Goal: Information Seeking & Learning: Find specific fact

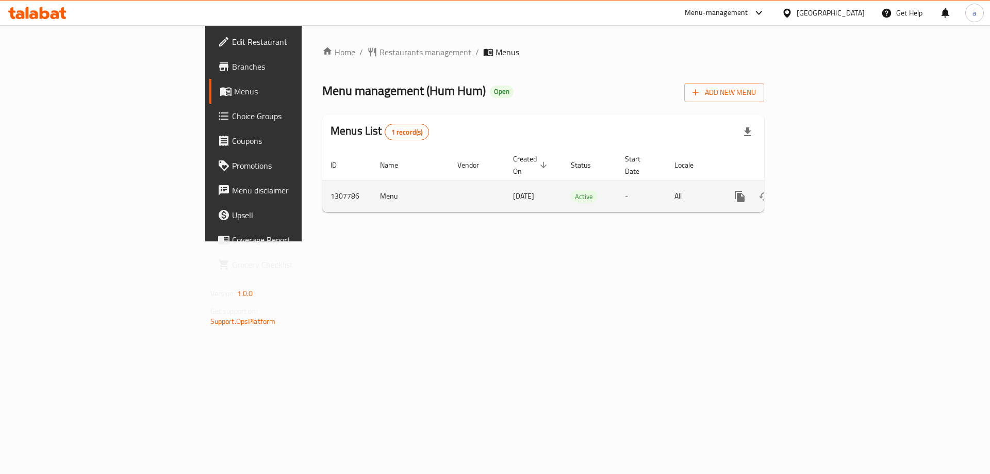
click at [820, 190] on icon "enhanced table" at bounding box center [814, 196] width 12 height 12
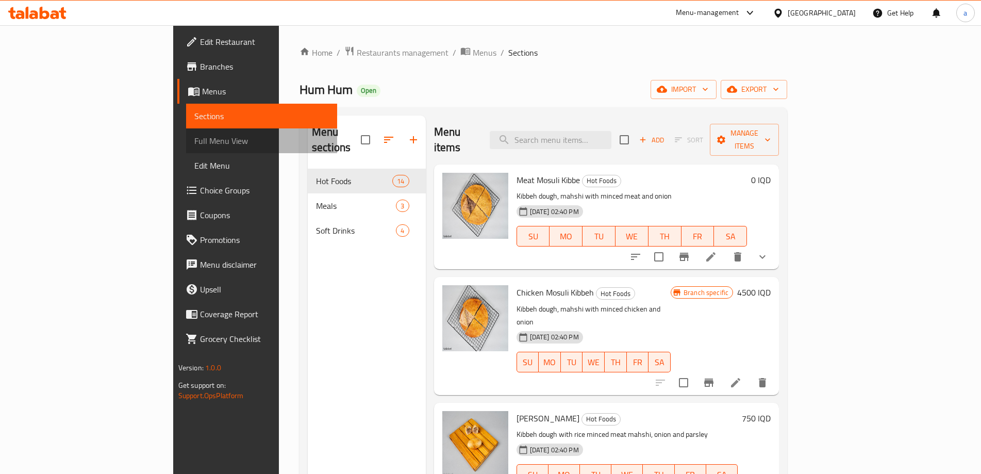
click at [194, 147] on span "Full Menu View" at bounding box center [261, 141] width 135 height 12
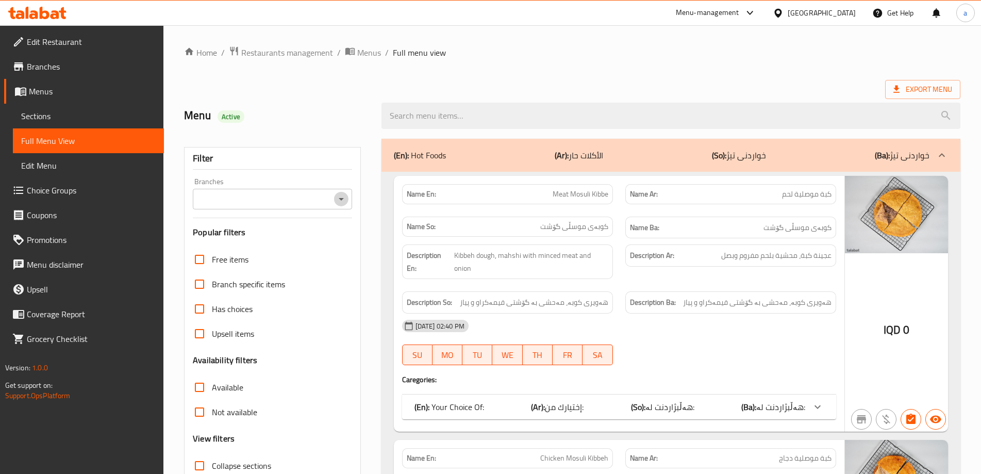
click at [342, 199] on icon "Open" at bounding box center [341, 199] width 5 height 3
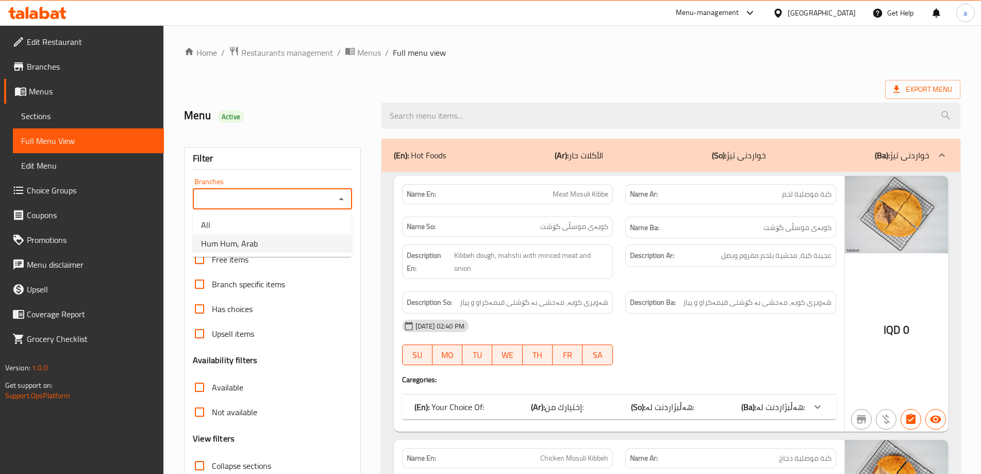
click at [306, 237] on li "Hum Hum, Arab" at bounding box center [272, 243] width 159 height 19
type input "Hum Hum, Arab"
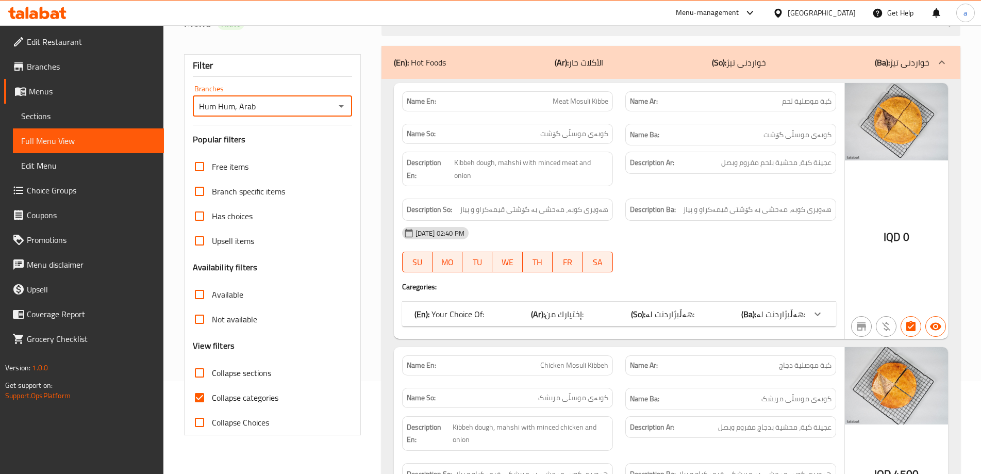
scroll to position [275, 0]
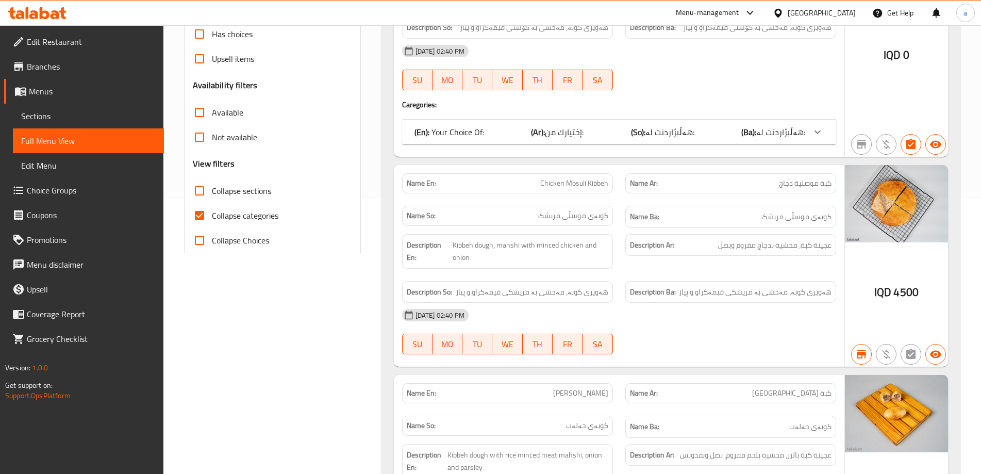
drag, startPoint x: 270, startPoint y: 211, endPoint x: 493, endPoint y: 239, distance: 224.9
click at [269, 211] on span "Collapse categories" at bounding box center [245, 215] width 66 height 12
click at [212, 211] on input "Collapse categories" at bounding box center [199, 215] width 25 height 25
checkbox input "false"
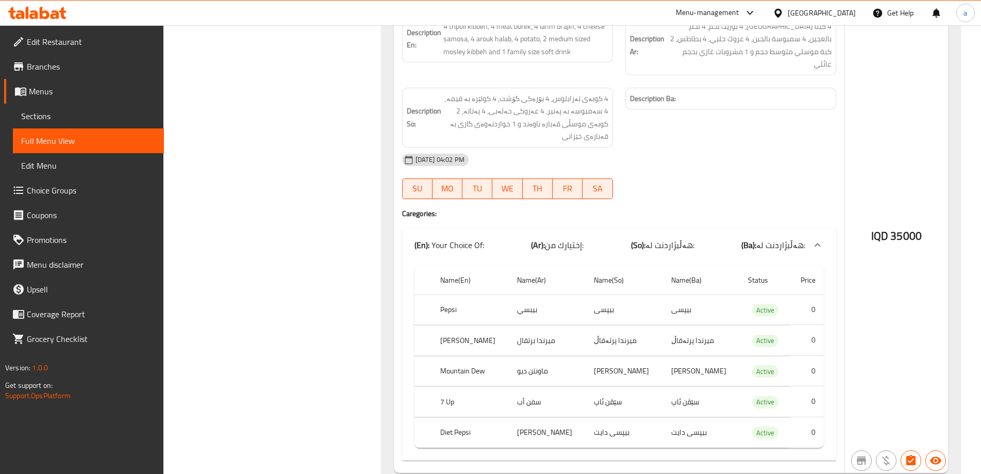
scroll to position [3844, 0]
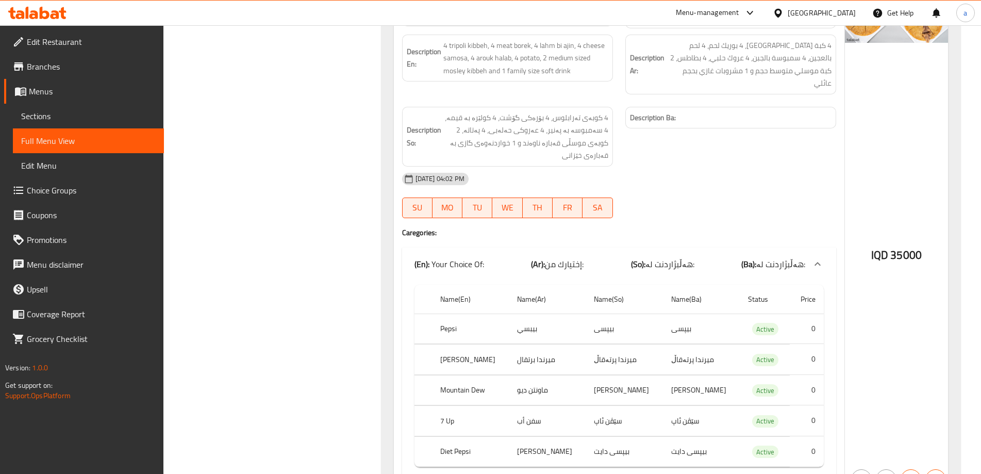
click at [38, 15] on icon at bounding box center [33, 14] width 9 height 9
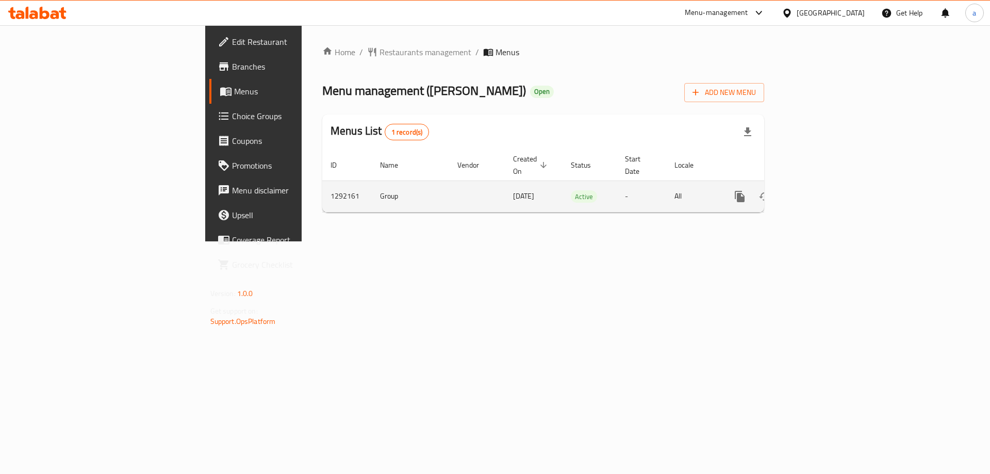
click at [820, 190] on icon "enhanced table" at bounding box center [814, 196] width 12 height 12
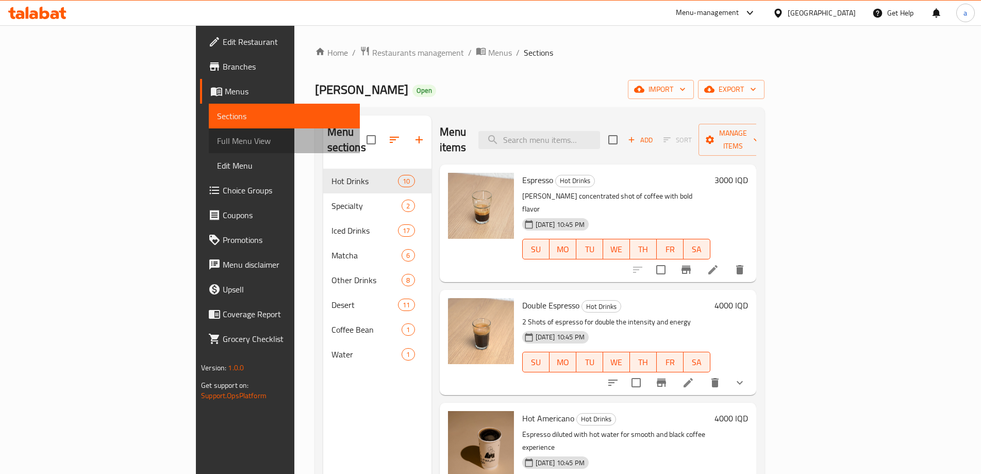
click at [217, 146] on span "Full Menu View" at bounding box center [284, 141] width 135 height 12
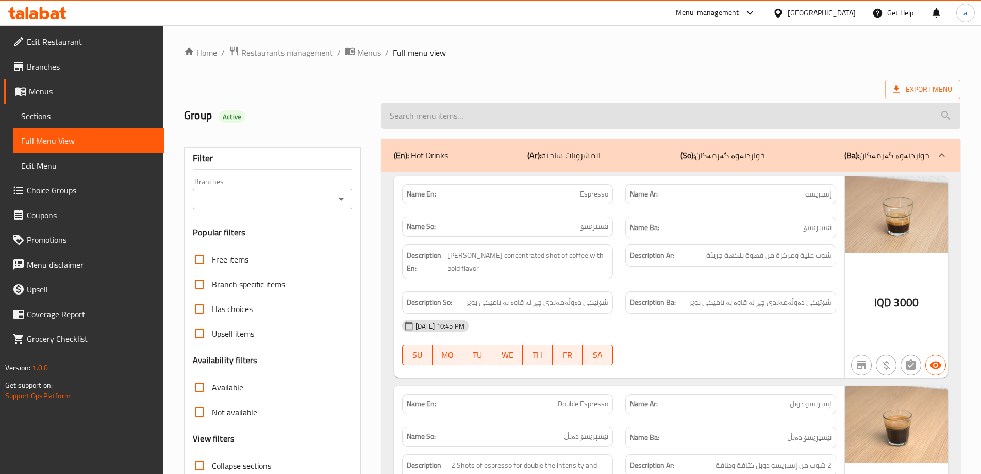
click at [523, 127] on input "search" at bounding box center [670, 116] width 579 height 26
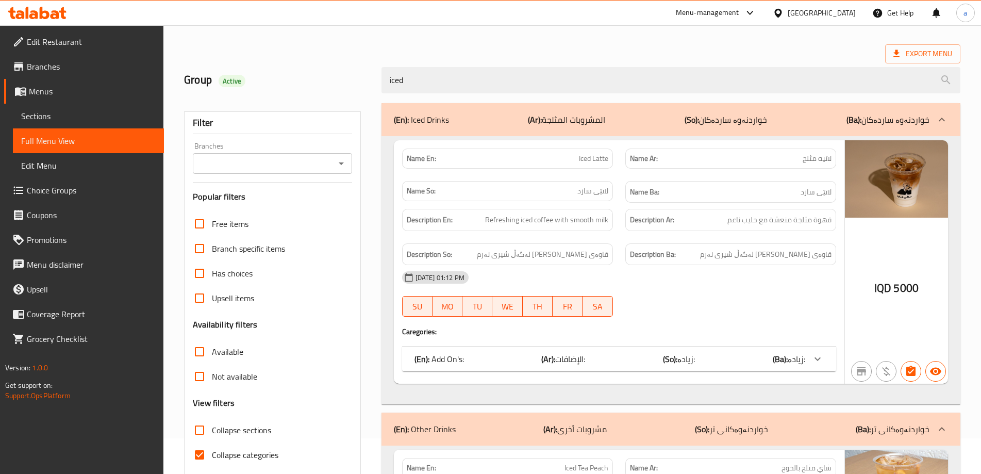
scroll to position [69, 0]
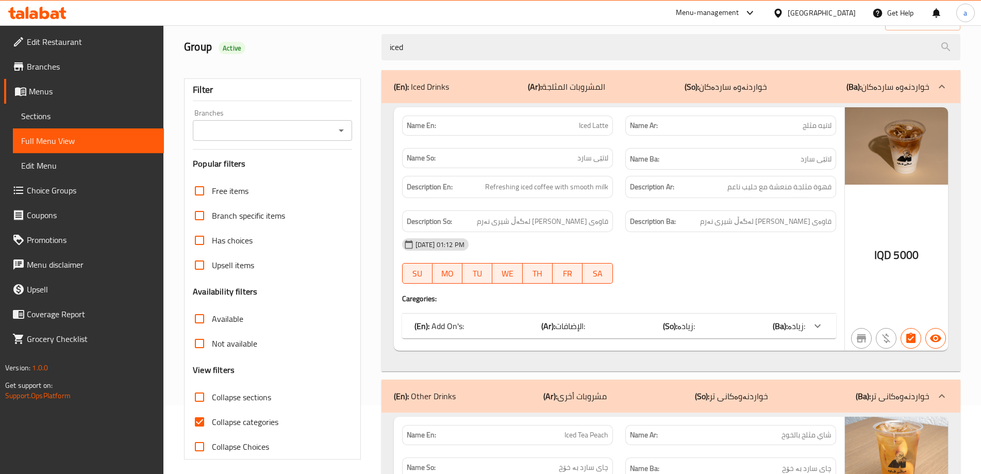
type input "iced"
click at [264, 419] on span "Collapse categories" at bounding box center [245, 421] width 66 height 12
click at [212, 419] on input "Collapse categories" at bounding box center [199, 421] width 25 height 25
checkbox input "false"
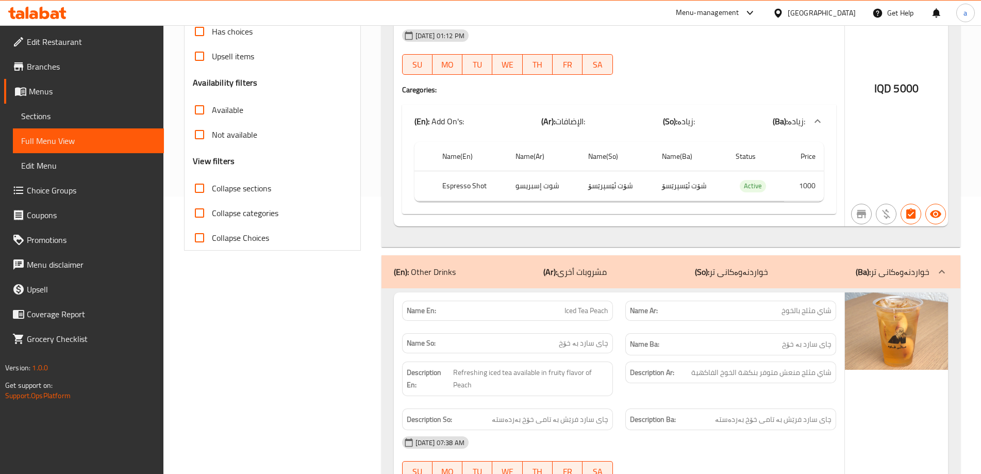
scroll to position [0, 0]
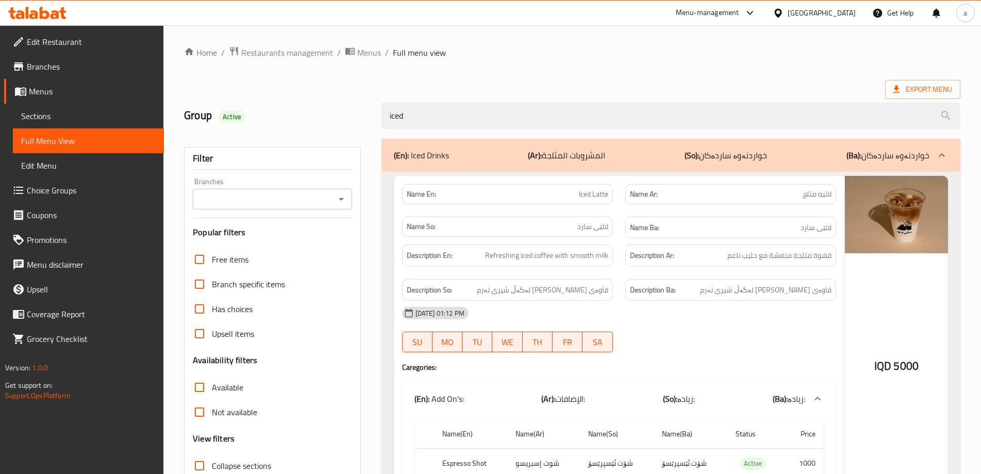
drag, startPoint x: 485, startPoint y: 118, endPoint x: 300, endPoint y: 136, distance: 185.4
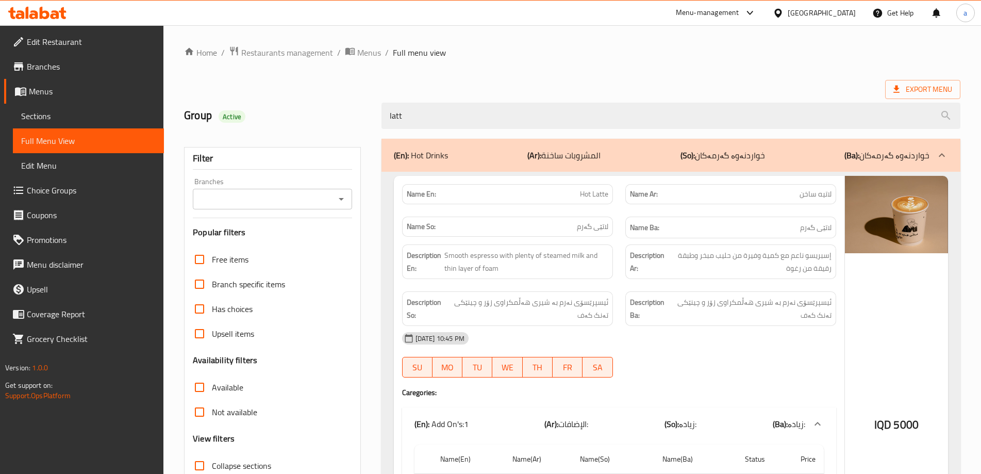
type input "latt"
click at [340, 202] on icon "Open" at bounding box center [341, 199] width 12 height 12
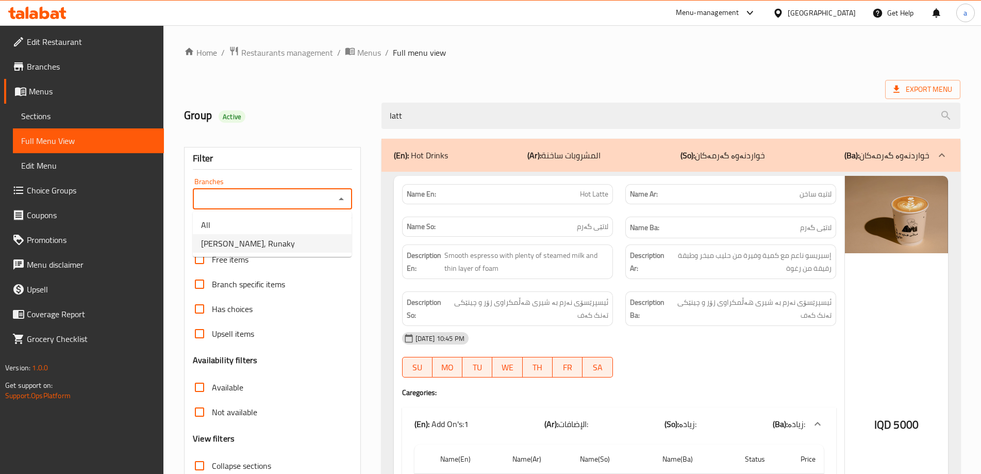
click at [310, 254] on ul "All Maly Qawa, Runaky" at bounding box center [272, 233] width 159 height 45
click at [310, 239] on li "Maly Qawa, Runaky" at bounding box center [272, 243] width 159 height 19
type input "Maly Qawa, Runaky"
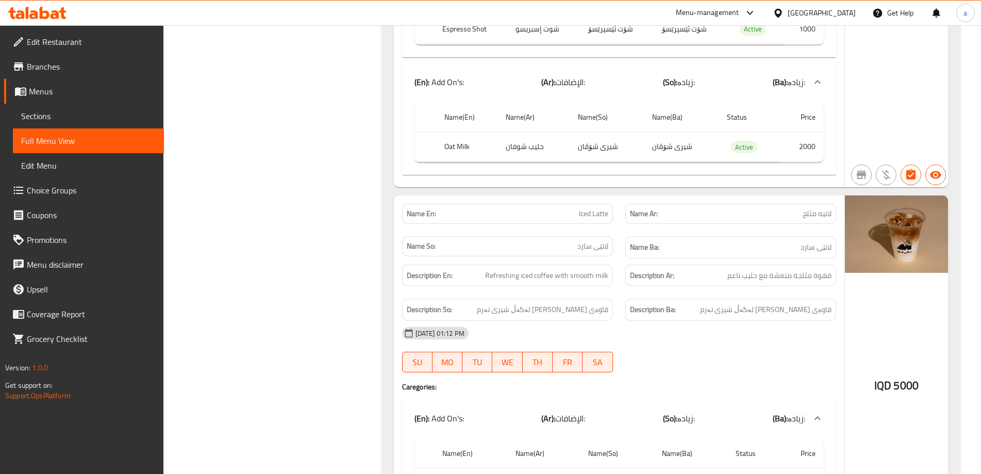
scroll to position [1037, 0]
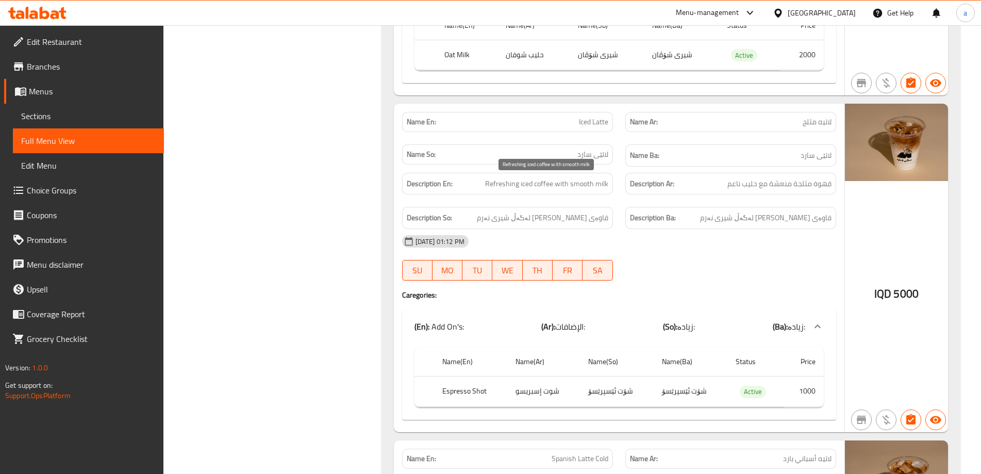
click at [532, 185] on span "Refreshing iced coffee with smooth milk" at bounding box center [546, 183] width 123 height 13
copy span "Refreshing iced coffee with smooth milk"
click at [746, 178] on span "قهوة مثلجة منعشة مع حليب ناعم" at bounding box center [779, 183] width 104 height 13
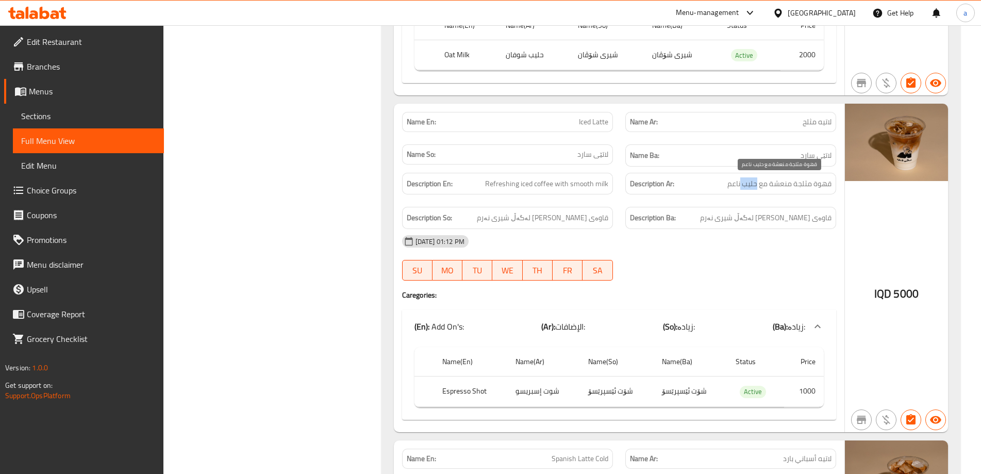
click at [746, 178] on span "قهوة مثلجة منعشة مع حليب ناعم" at bounding box center [779, 183] width 104 height 13
copy span "قهوة مثلجة منعشة مع حليب ناعم"
click at [584, 129] on div "Name En: Iced Latte" at bounding box center [507, 122] width 211 height 20
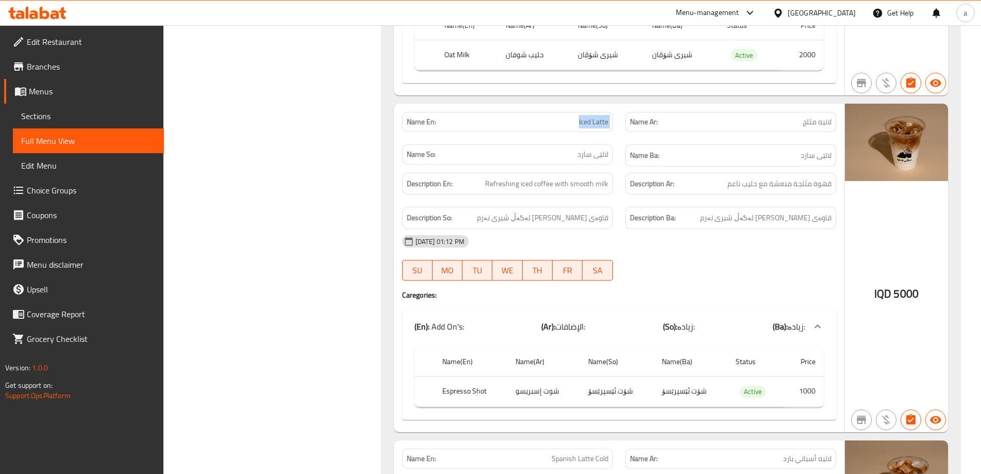
click at [584, 129] on div "Name En: Iced Latte" at bounding box center [507, 122] width 211 height 20
copy span "Iced Latte"
click at [89, 115] on span "Sections" at bounding box center [88, 116] width 135 height 12
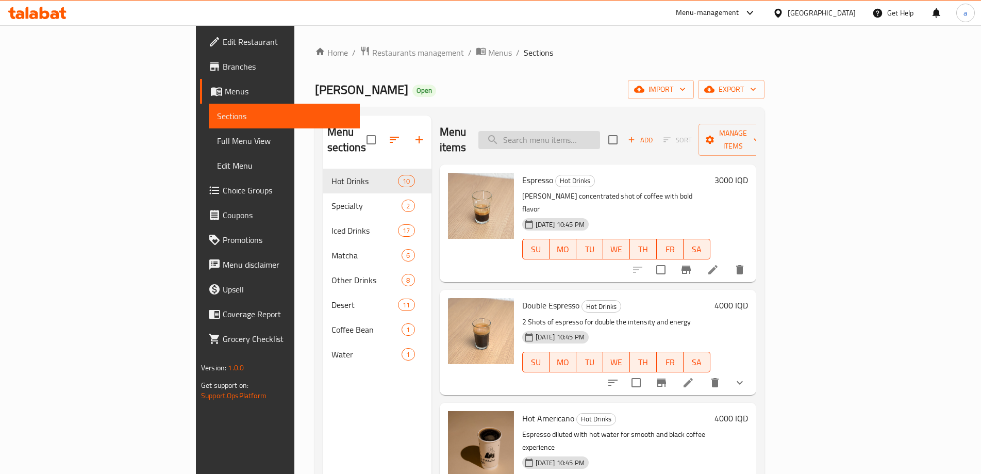
click at [600, 131] on input "search" at bounding box center [539, 140] width 122 height 18
paste input "Iced Latte"
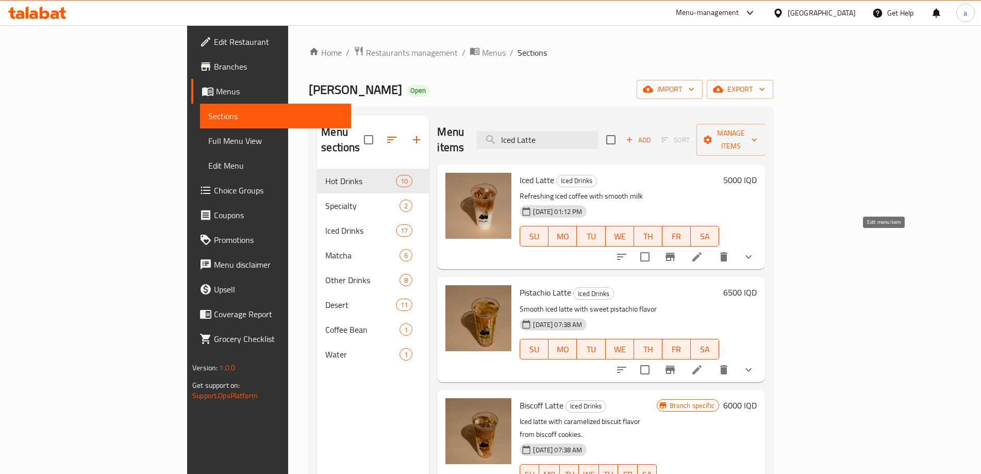
type input "Iced Latte"
click at [703, 250] on icon at bounding box center [697, 256] width 12 height 12
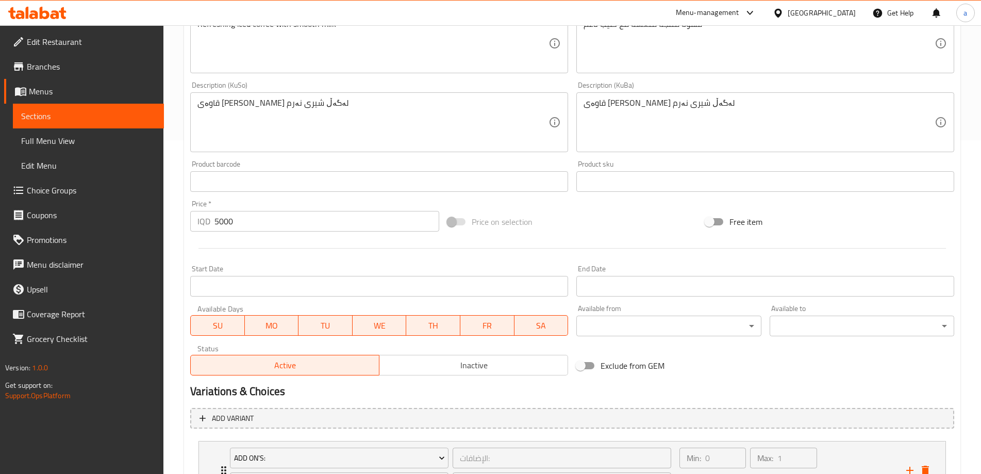
scroll to position [412, 0]
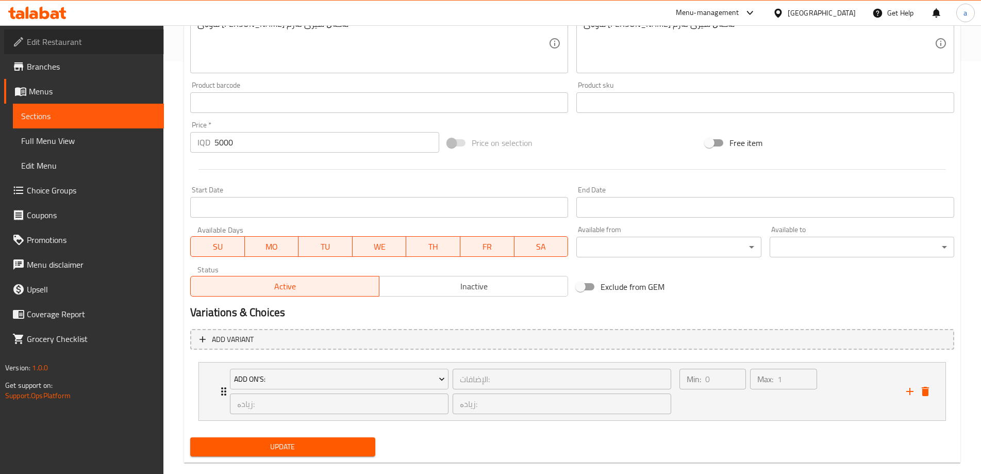
click at [30, 39] on span "Edit Restaurant" at bounding box center [91, 42] width 129 height 12
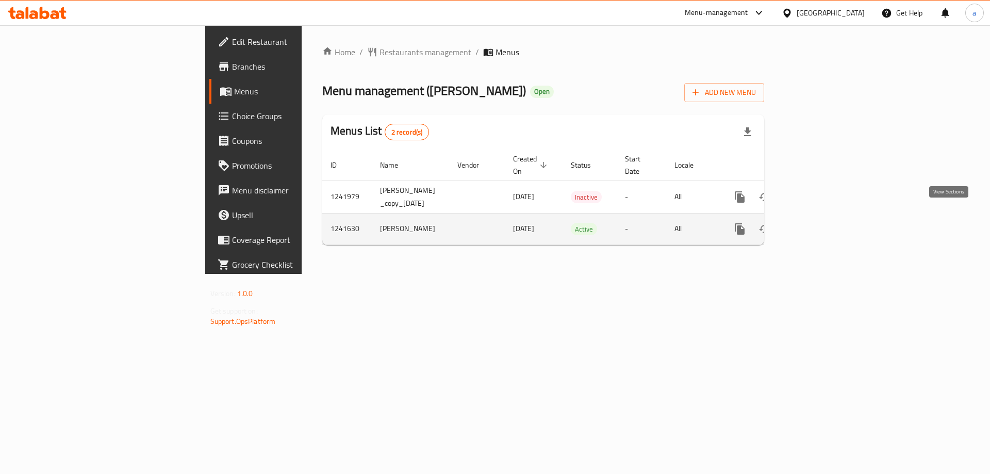
click at [820, 223] on icon "enhanced table" at bounding box center [814, 229] width 12 height 12
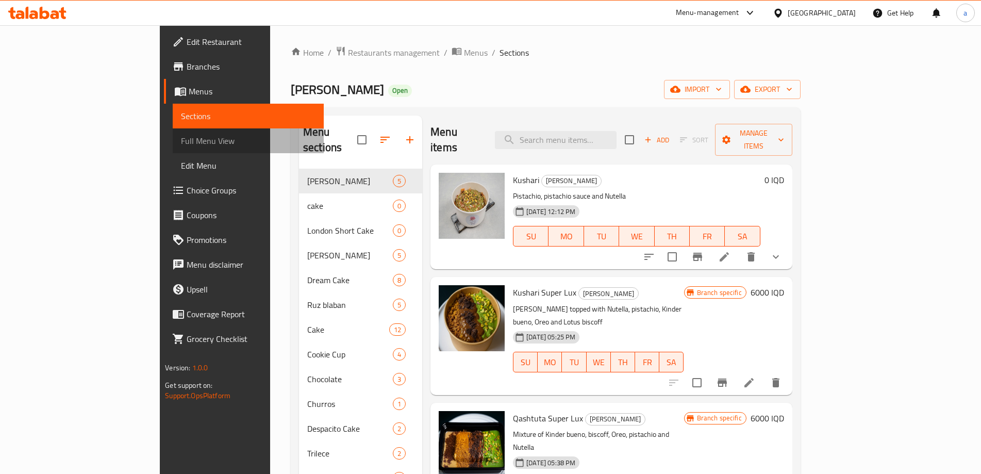
click at [181, 140] on span "Full Menu View" at bounding box center [248, 141] width 135 height 12
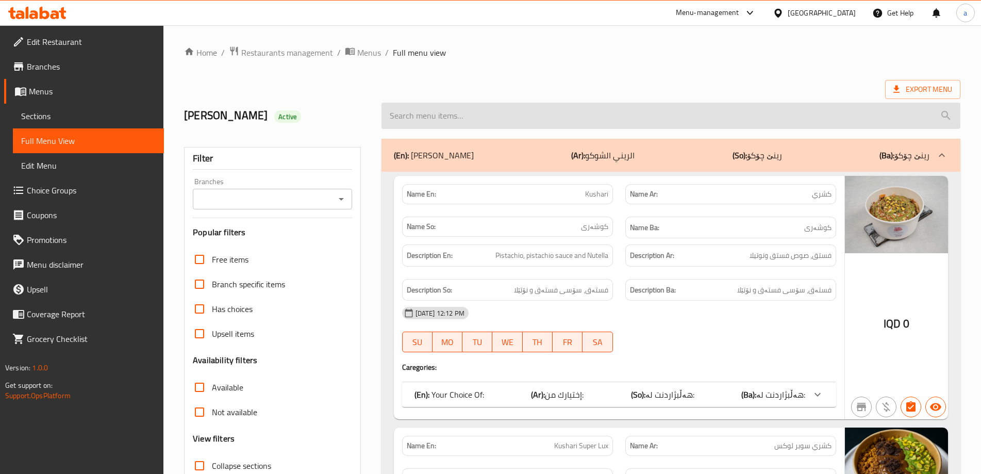
click at [407, 116] on input "search" at bounding box center [670, 116] width 579 height 26
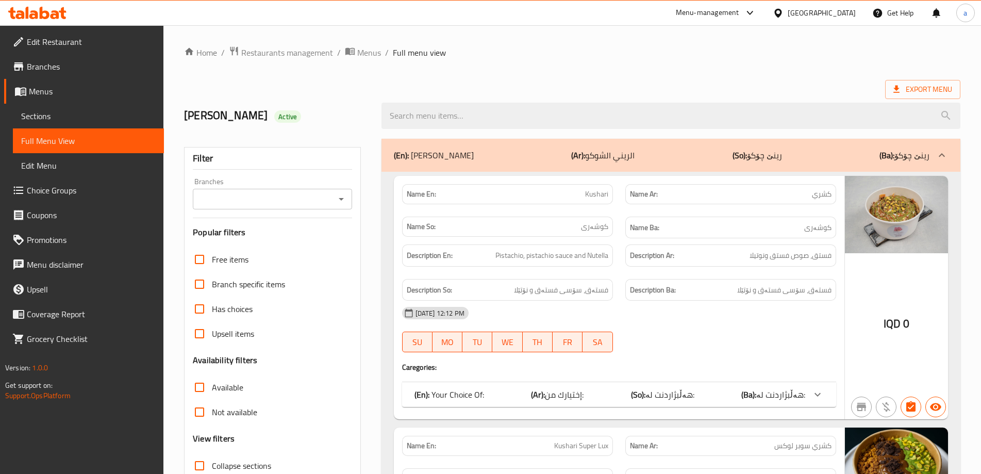
paste input "Belgian Cake"
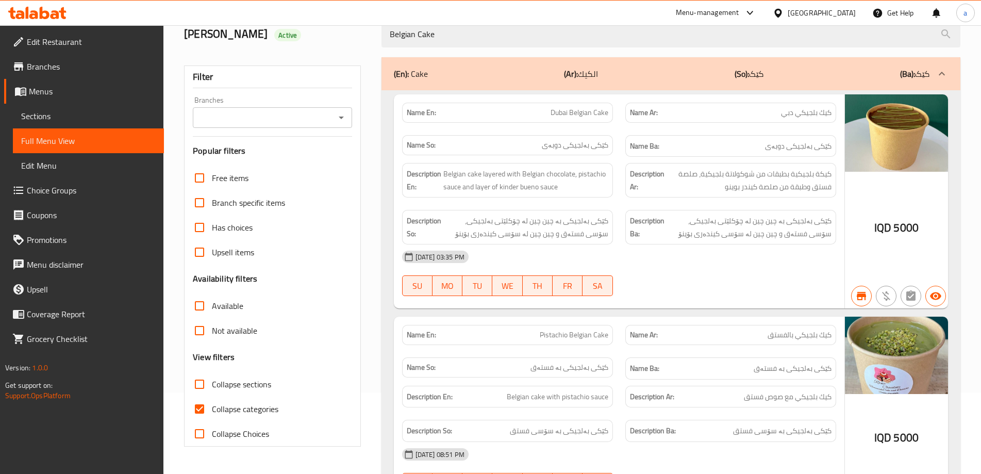
scroll to position [77, 0]
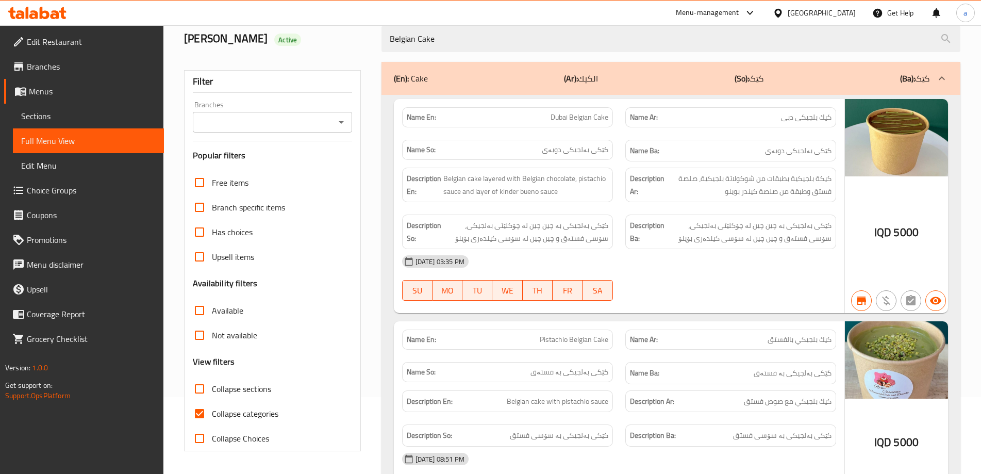
type input "Belgian Cake"
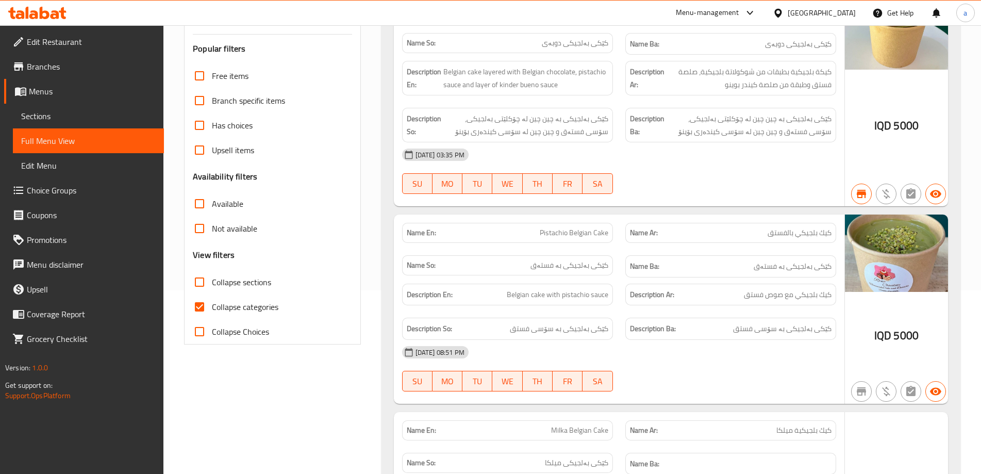
scroll to position [8, 0]
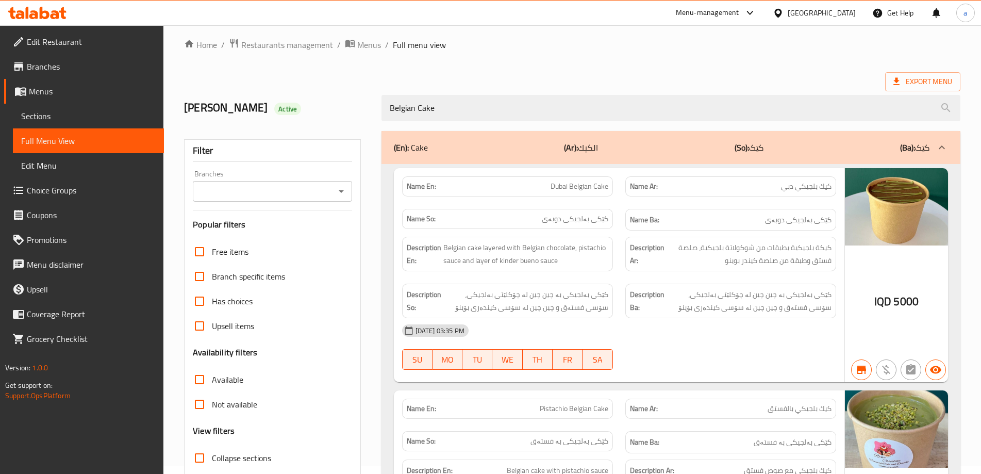
click at [576, 187] on span "Dubai Belgian Cake" at bounding box center [579, 186] width 58 height 11
copy span "Belgian"
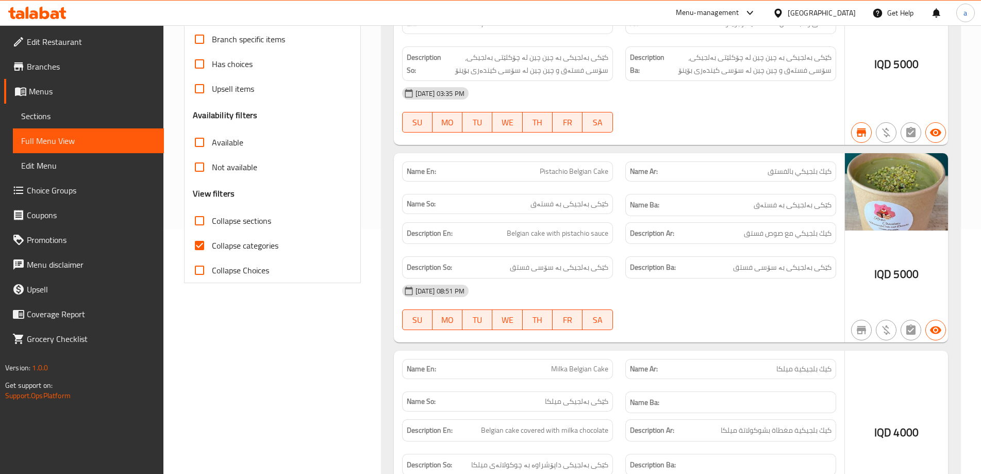
scroll to position [77, 0]
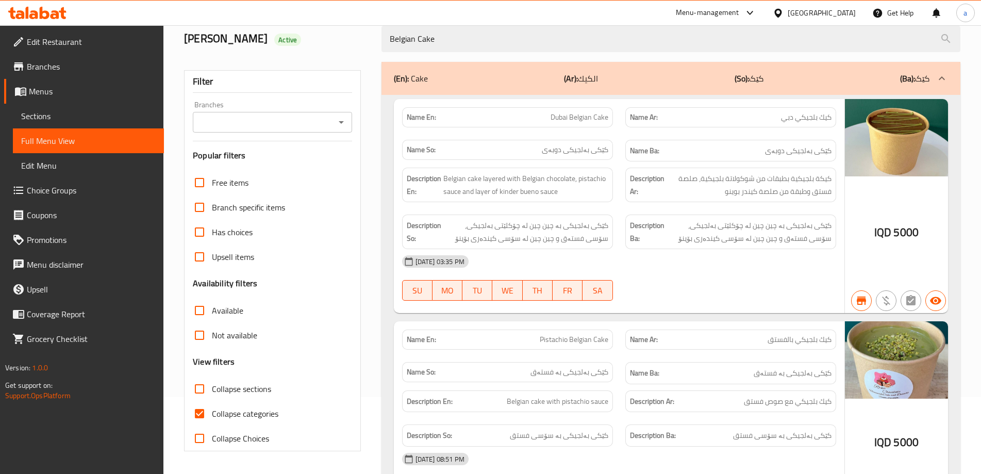
click at [805, 116] on span "كيك بلجيكي دبي" at bounding box center [806, 117] width 51 height 11
copy span "بلجيكي"
click at [577, 154] on span "کێکی بەلجیکی دوبەی" at bounding box center [575, 149] width 66 height 11
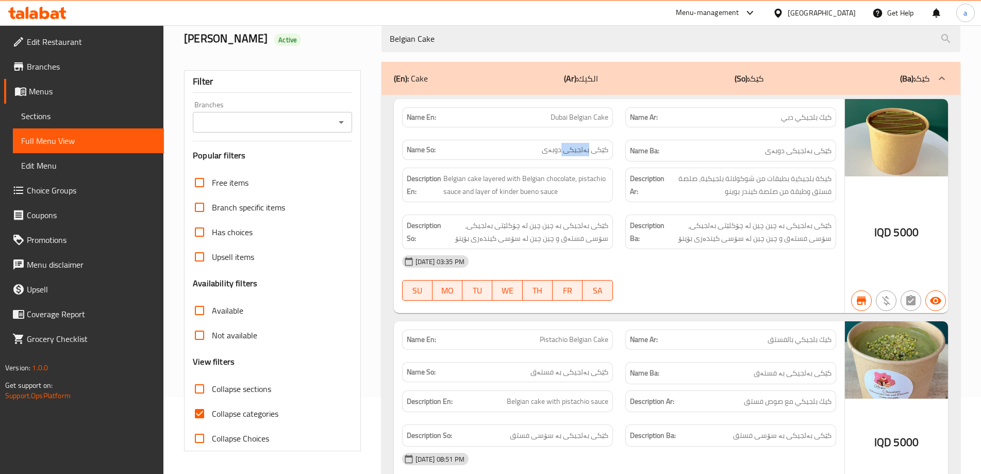
copy span "بەلجیکی"
click at [38, 10] on icon at bounding box center [37, 13] width 58 height 12
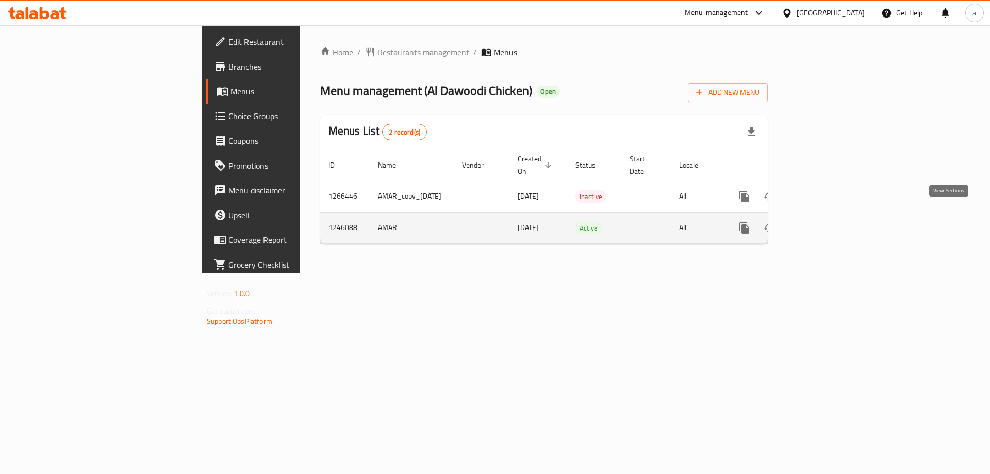
click at [831, 220] on link "enhanced table" at bounding box center [818, 227] width 25 height 25
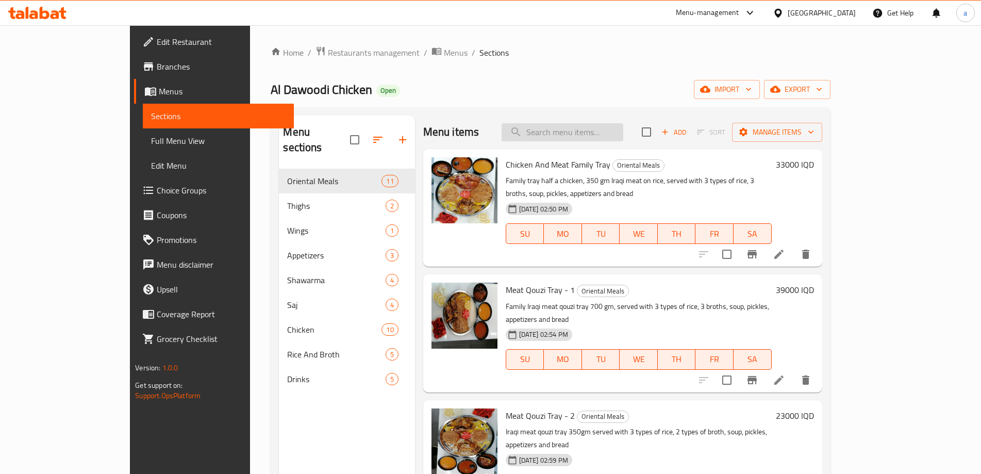
click at [600, 130] on input "search" at bounding box center [562, 132] width 122 height 18
paste input "Family Grilled Chicken Tray On Rice"
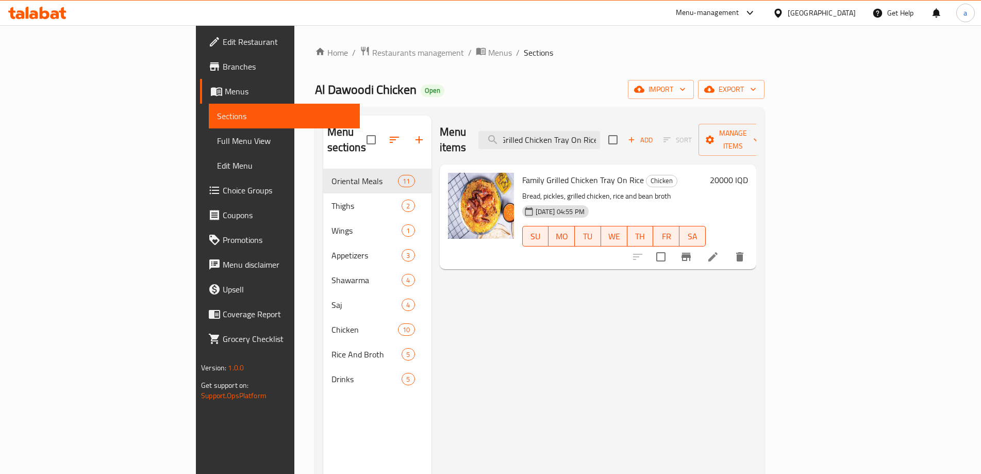
type input "Family Grilled Chicken Tray On Rice"
click at [727, 247] on li at bounding box center [712, 256] width 29 height 19
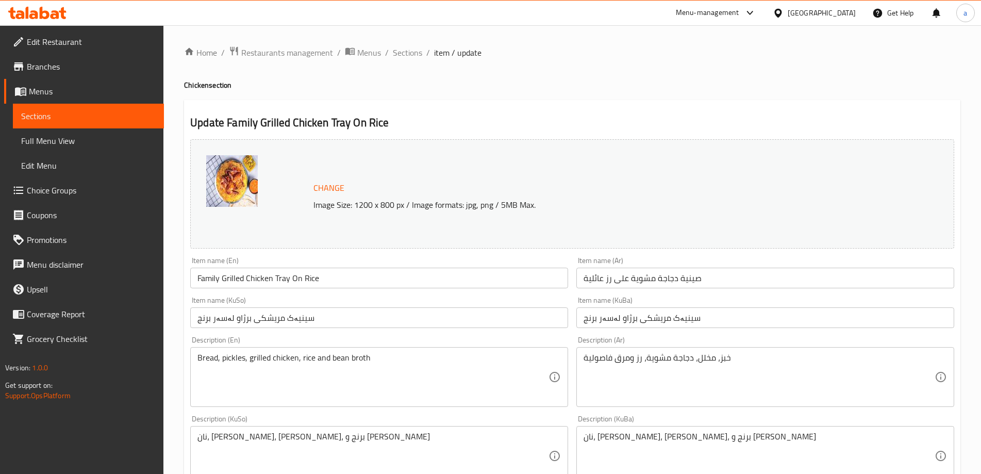
drag, startPoint x: 475, startPoint y: 120, endPoint x: 453, endPoint y: 167, distance: 52.3
click at [476, 120] on h2 "Update Family Grilled Chicken Tray On Rice" at bounding box center [572, 122] width 764 height 15
click at [76, 110] on span "Sections" at bounding box center [88, 116] width 135 height 12
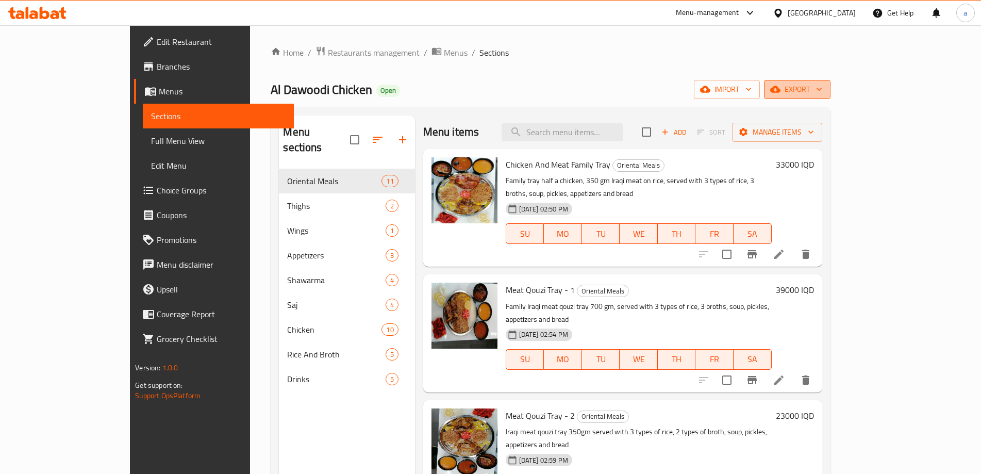
click at [822, 94] on span "export" at bounding box center [797, 89] width 50 height 13
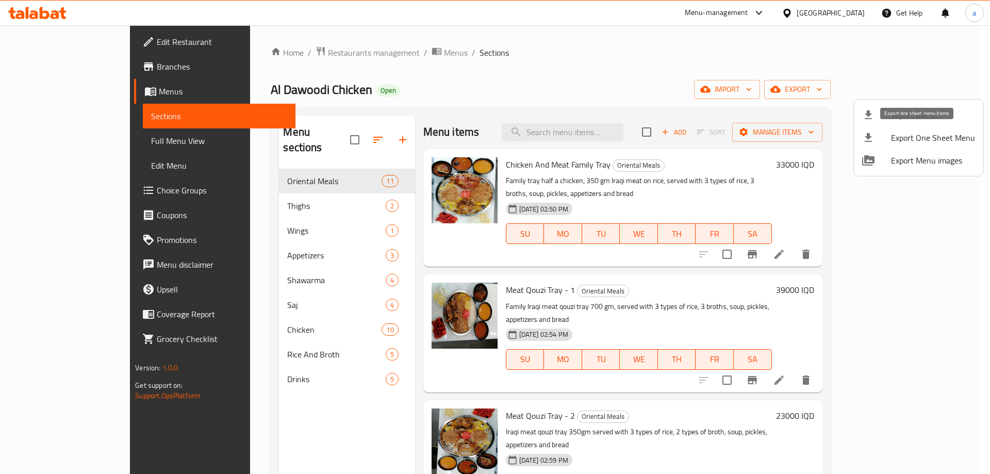
click at [911, 138] on span "Export One Sheet Menu" at bounding box center [933, 137] width 84 height 12
click at [587, 77] on div at bounding box center [495, 237] width 990 height 474
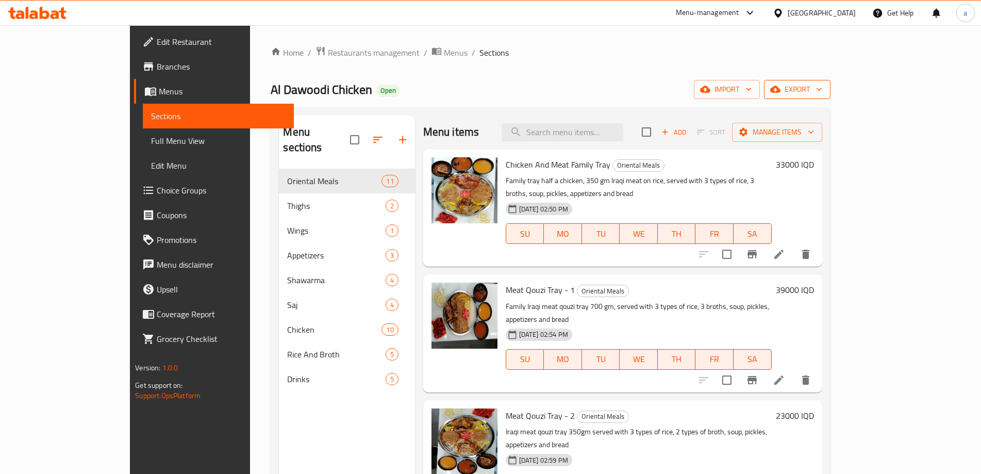
click at [822, 91] on span "export" at bounding box center [797, 89] width 50 height 13
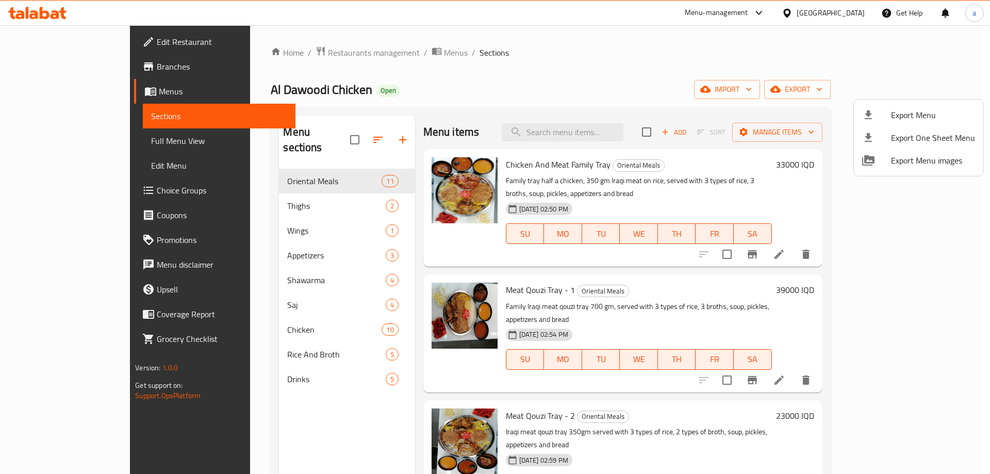
click at [898, 125] on li "Export Menu" at bounding box center [918, 115] width 129 height 23
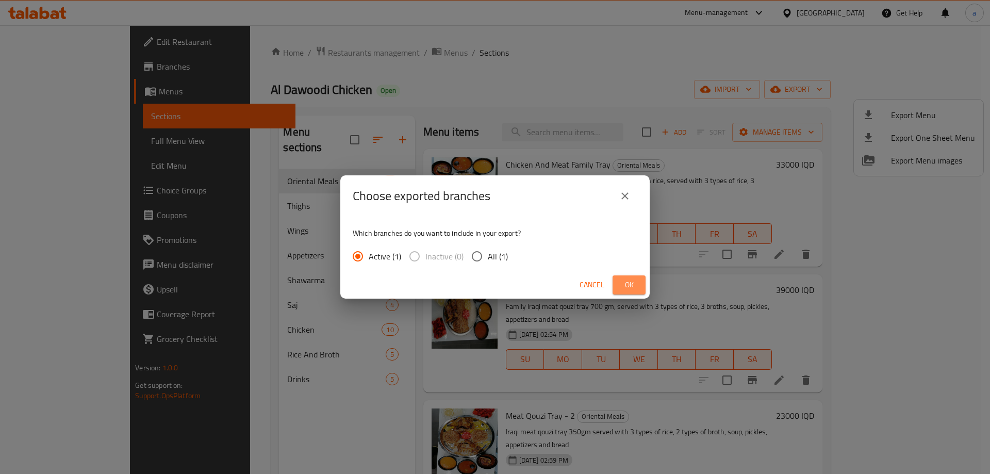
click at [630, 290] on span "Ok" at bounding box center [629, 284] width 16 height 13
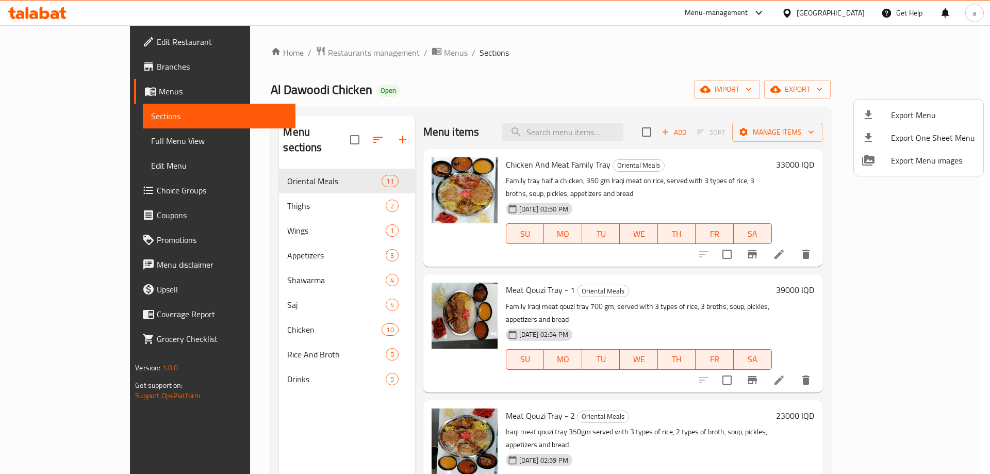
click at [304, 408] on div at bounding box center [495, 237] width 990 height 474
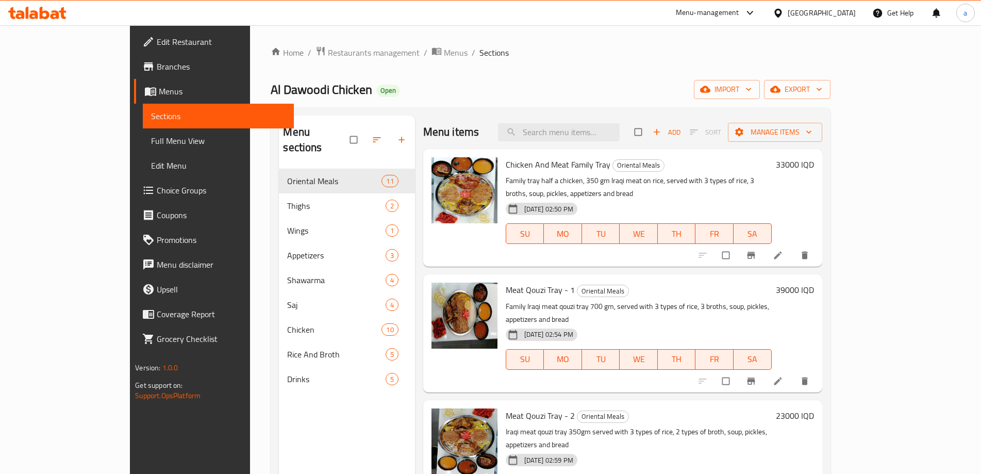
click at [41, 18] on icon at bounding box center [45, 13] width 10 height 12
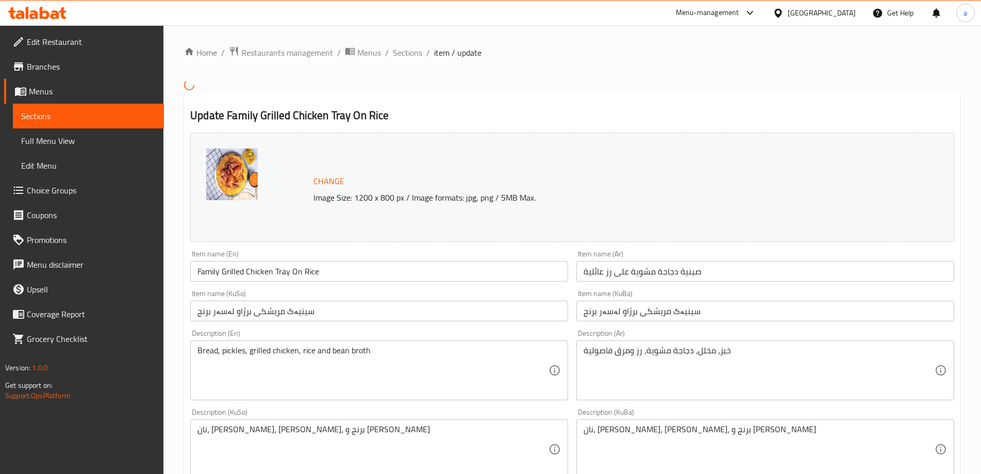
click at [63, 120] on span "Sections" at bounding box center [88, 116] width 135 height 12
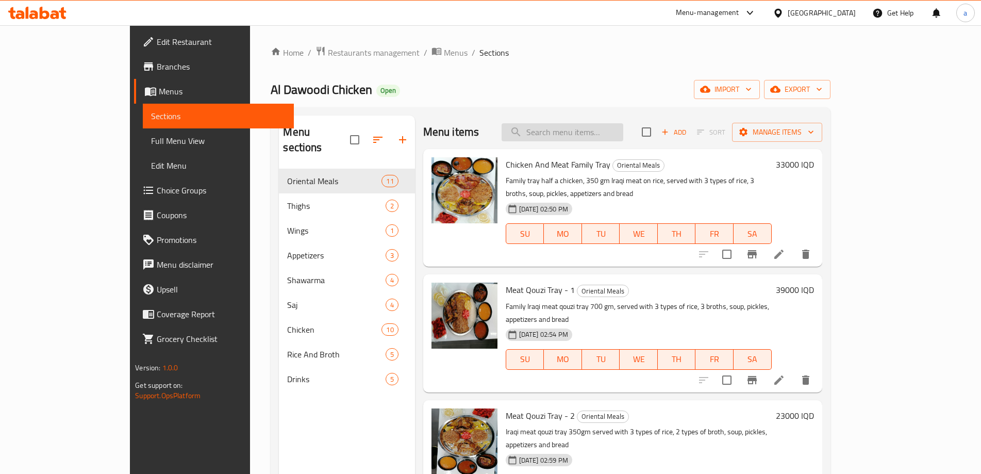
click at [623, 133] on input "search" at bounding box center [562, 132] width 122 height 18
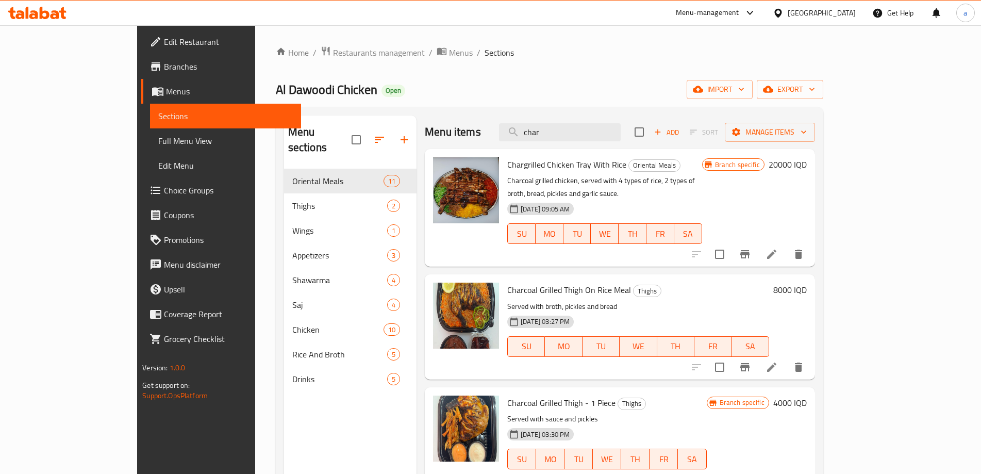
type input "char"
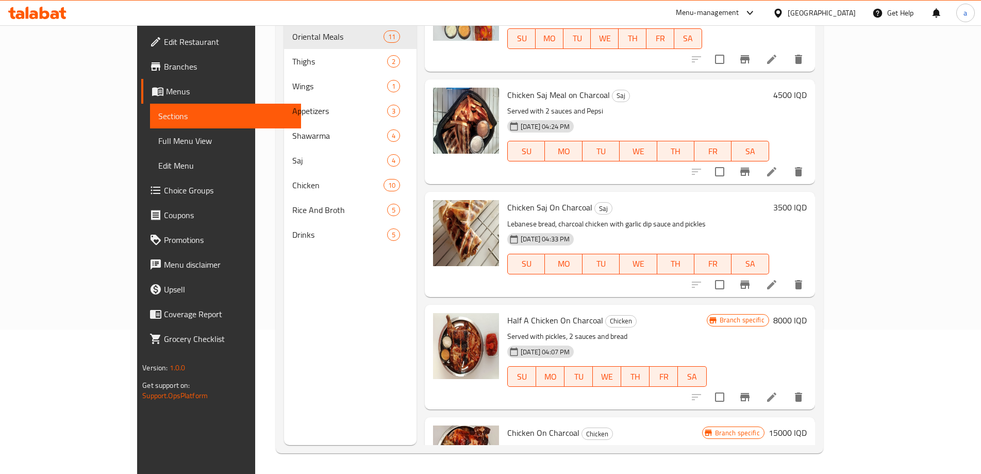
scroll to position [384, 0]
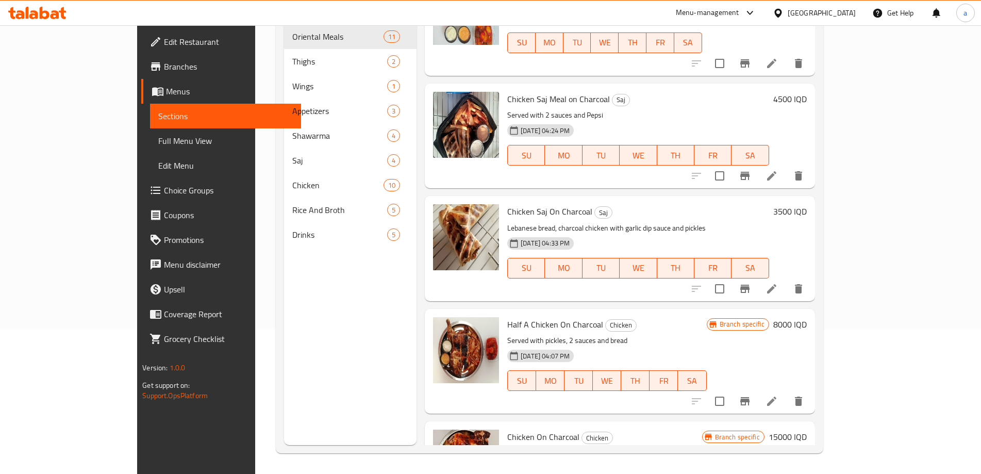
click at [158, 136] on span "Full Menu View" at bounding box center [225, 141] width 135 height 12
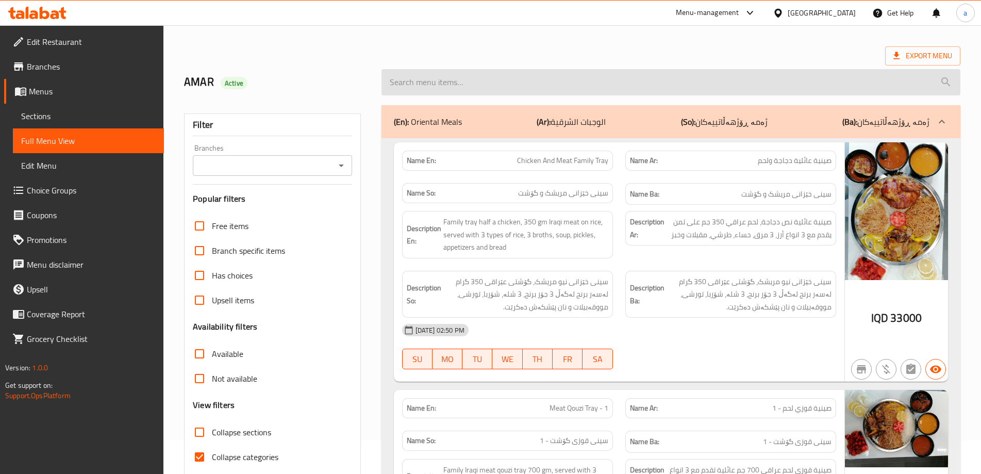
scroll to position [7, 0]
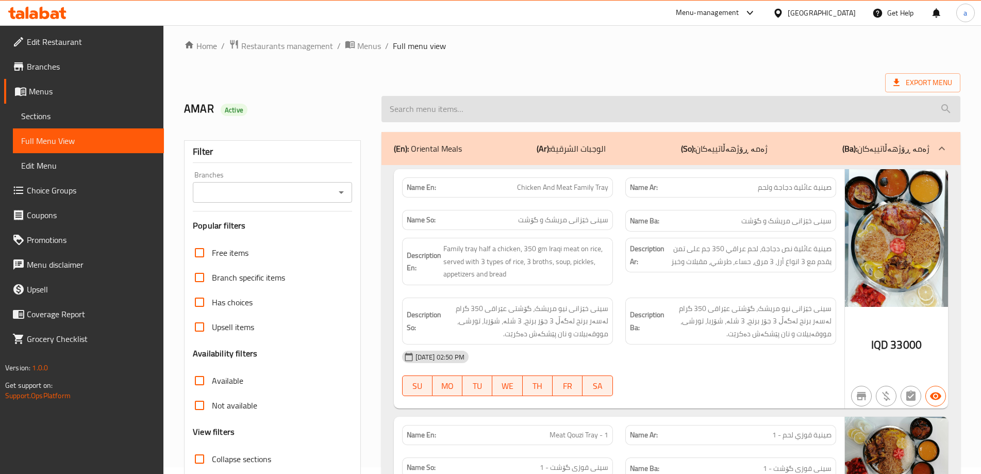
click at [619, 116] on input "search" at bounding box center [670, 109] width 579 height 26
paste input "Chargrilled Chicken Tray With Rice"
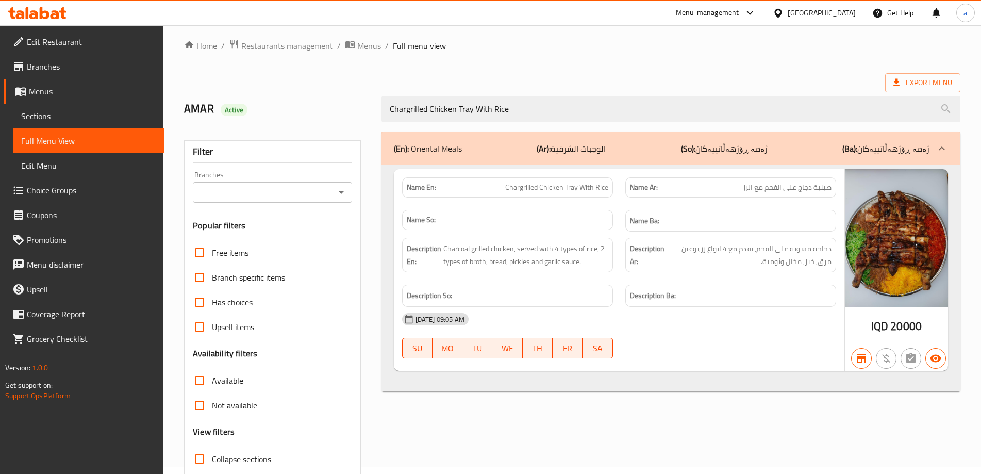
drag, startPoint x: 516, startPoint y: 109, endPoint x: 265, endPoint y: 123, distance: 251.4
click at [262, 120] on div "AMAR Active Chargrilled Chicken Tray With Rice" at bounding box center [572, 109] width 789 height 46
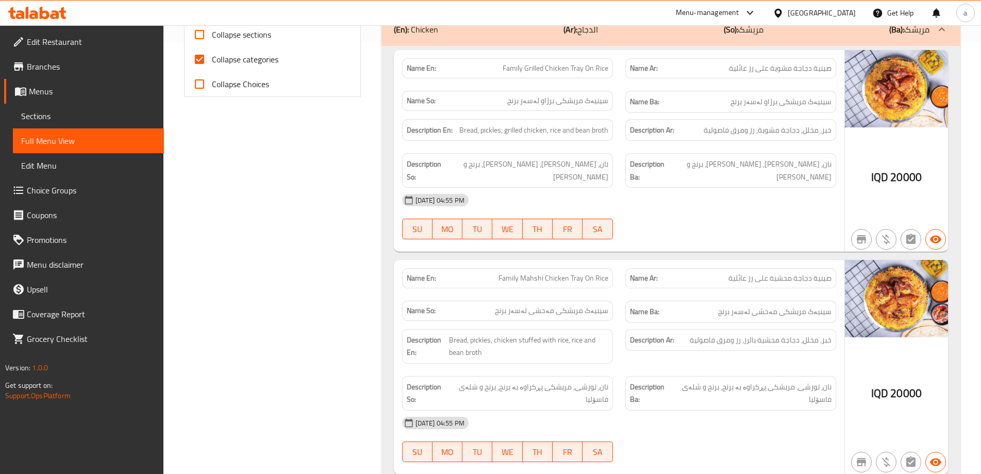
scroll to position [440, 0]
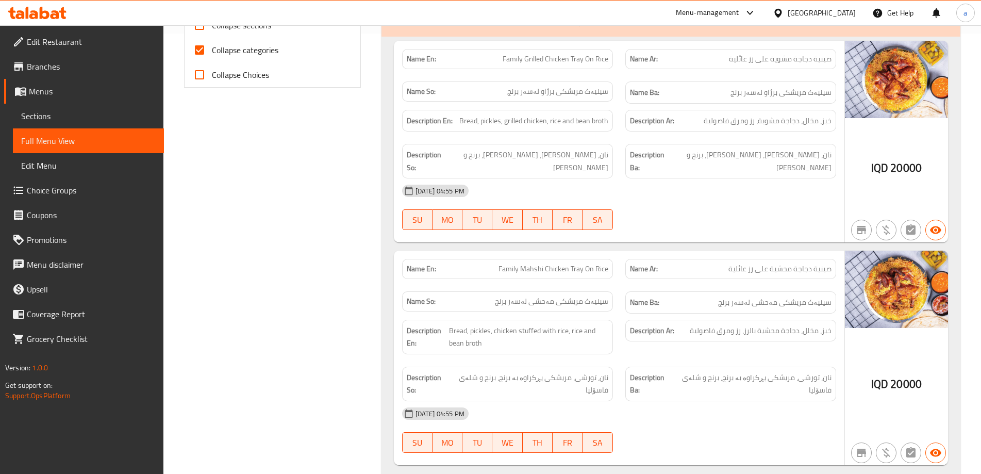
click at [769, 63] on span "صينية دجاجة مشوية على رز عائلية" at bounding box center [780, 59] width 103 height 11
click at [776, 55] on span "صينية دجاجة مشوية على رز عائلية" at bounding box center [780, 59] width 103 height 11
copy span "صينية دجاجة مشوية على رز عائلية"
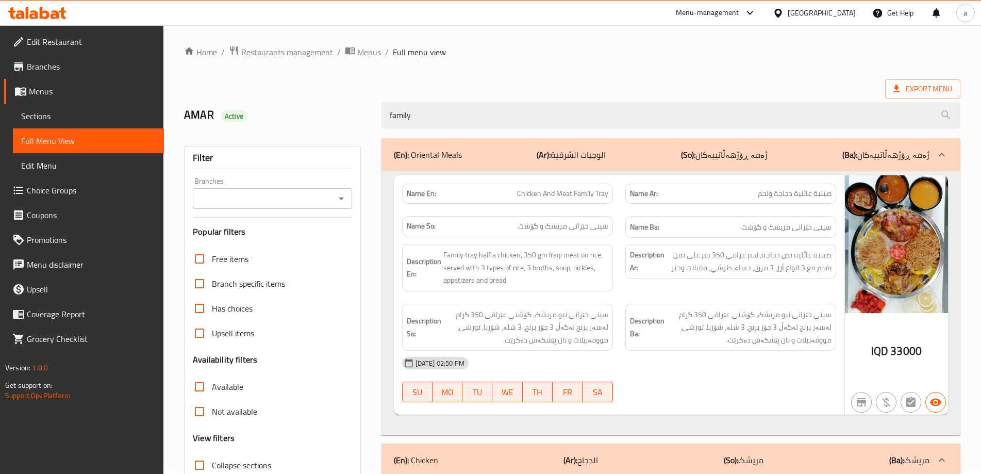
scroll to position [0, 0]
drag, startPoint x: 522, startPoint y: 120, endPoint x: 237, endPoint y: 128, distance: 285.2
click at [237, 128] on div "AMAR Active family" at bounding box center [572, 116] width 789 height 46
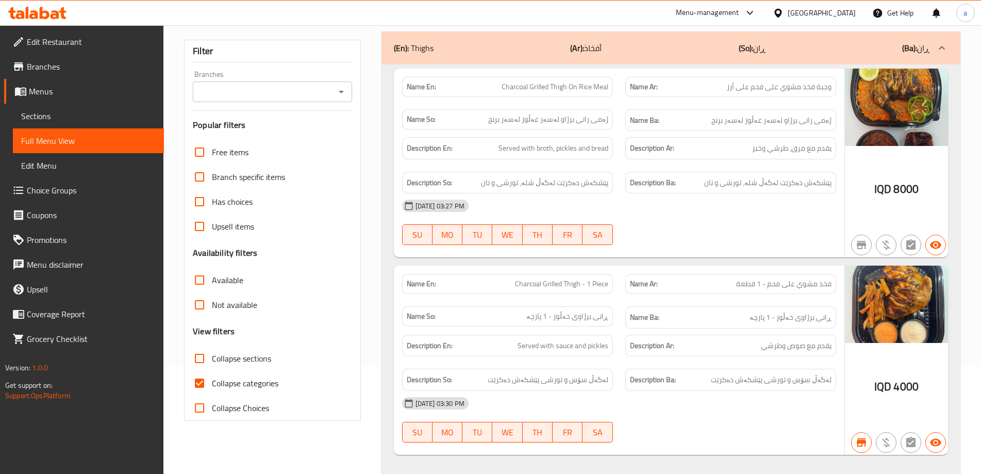
scroll to position [87, 0]
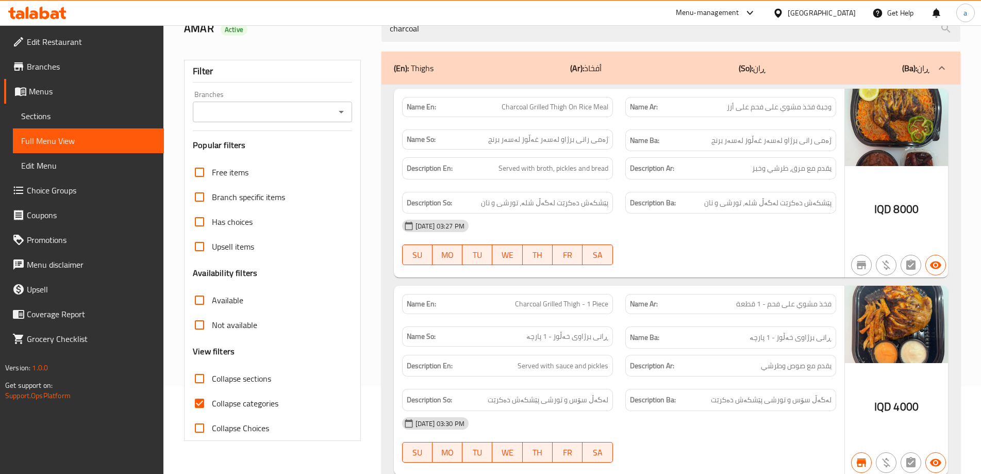
drag, startPoint x: 447, startPoint y: 30, endPoint x: 312, endPoint y: 42, distance: 135.6
click at [312, 42] on div "AMAR [MEDICAL_DATA]" at bounding box center [572, 29] width 789 height 46
paste input "Chargrilled Chicken Tray With Rice"
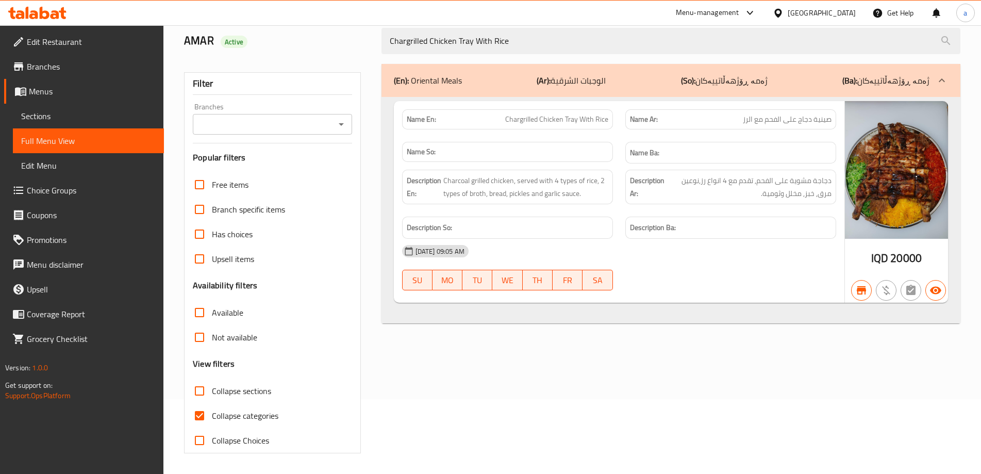
scroll to position [75, 0]
type input "Chargrilled Chicken Tray With Rice"
drag, startPoint x: 764, startPoint y: 120, endPoint x: 780, endPoint y: 121, distance: 15.5
click at [780, 121] on span "صينية دجاج على الفحم مع الرز" at bounding box center [787, 119] width 89 height 11
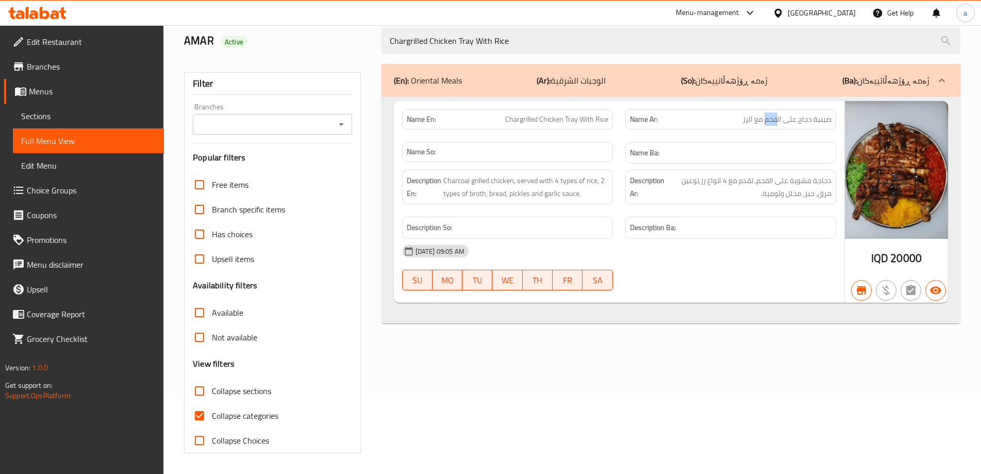
drag, startPoint x: 764, startPoint y: 121, endPoint x: 778, endPoint y: 123, distance: 13.6
click at [778, 123] on span "صينية دجاج على الفحم مع الرز" at bounding box center [787, 119] width 89 height 11
copy span "فحم"
drag, startPoint x: 548, startPoint y: 42, endPoint x: 253, endPoint y: 43, distance: 295.3
click at [253, 43] on div "AMAR Active Chargrilled Chicken Tray With Rice" at bounding box center [572, 41] width 789 height 46
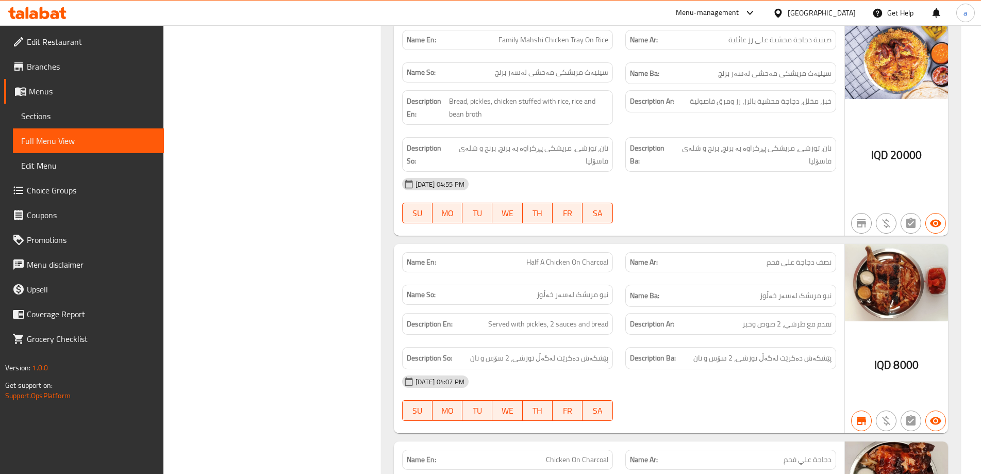
scroll to position [1908, 0]
